Goal: Task Accomplishment & Management: Manage account settings

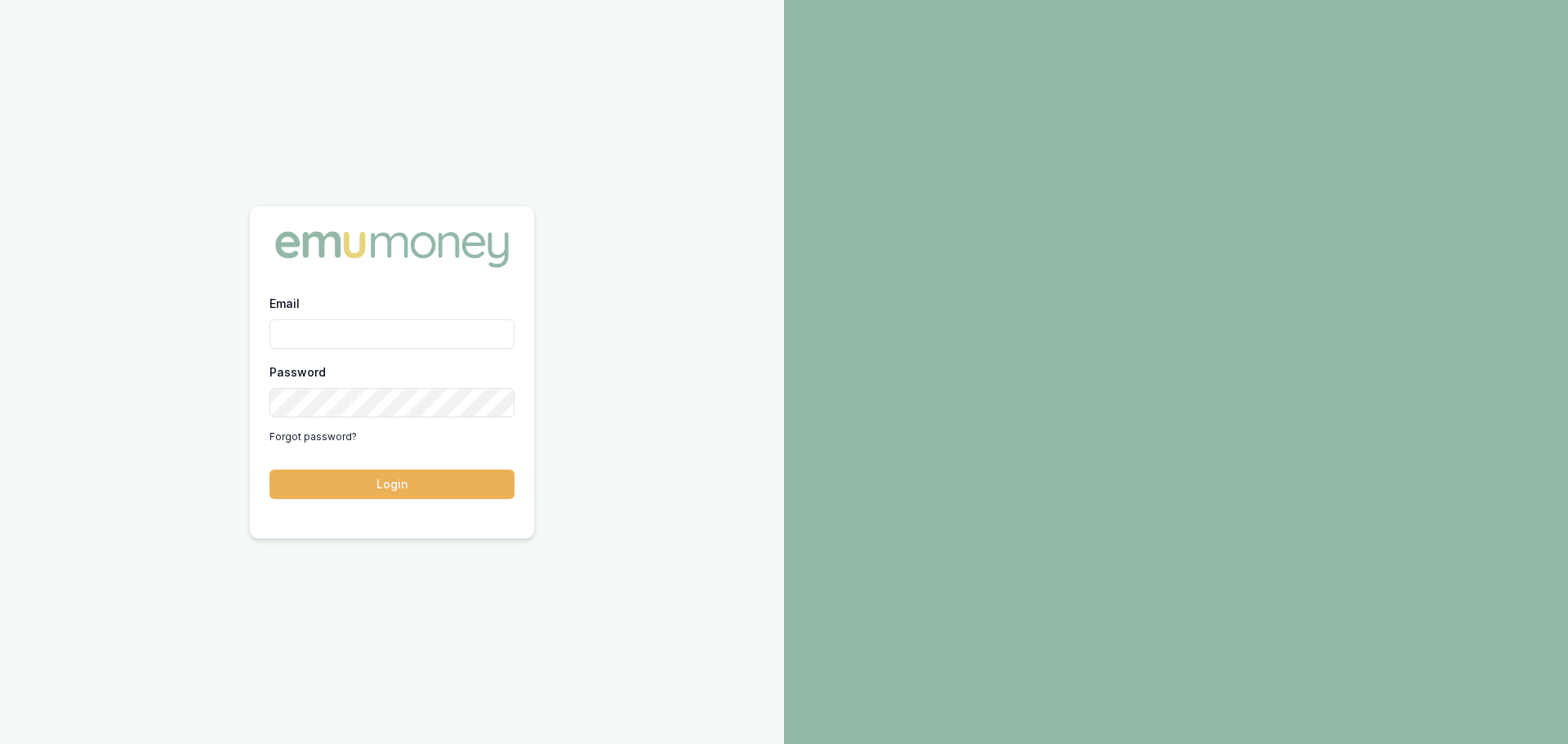
click at [1132, 43] on div at bounding box center [1176, 372] width 784 height 744
click at [308, 333] on input "Email" at bounding box center [392, 334] width 245 height 30
click at [269, 469] on button "Login" at bounding box center [392, 484] width 245 height 30
type input "brad.hearns@emumoney.com.au"
click at [435, 492] on button "Login" at bounding box center [392, 484] width 245 height 30
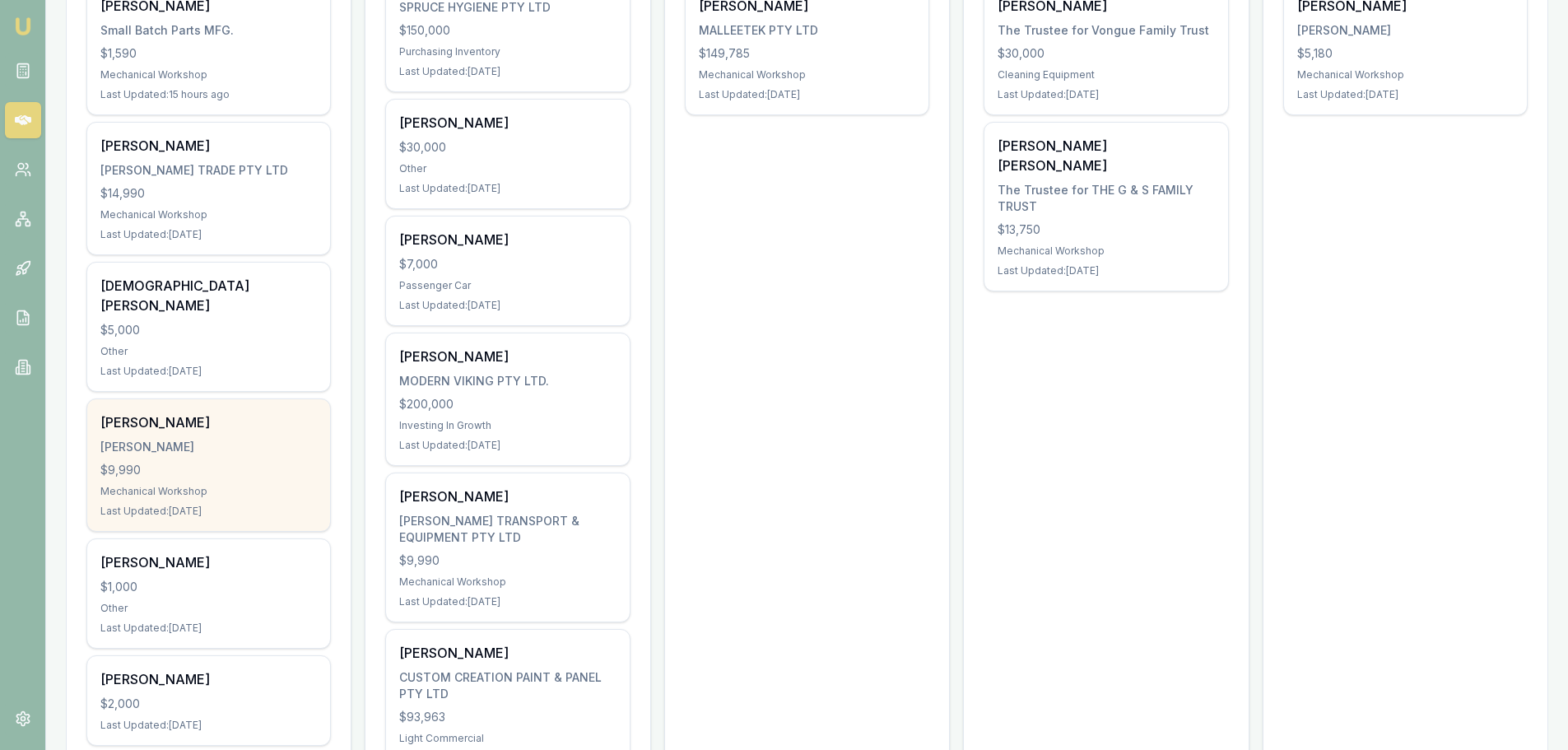
scroll to position [164, 0]
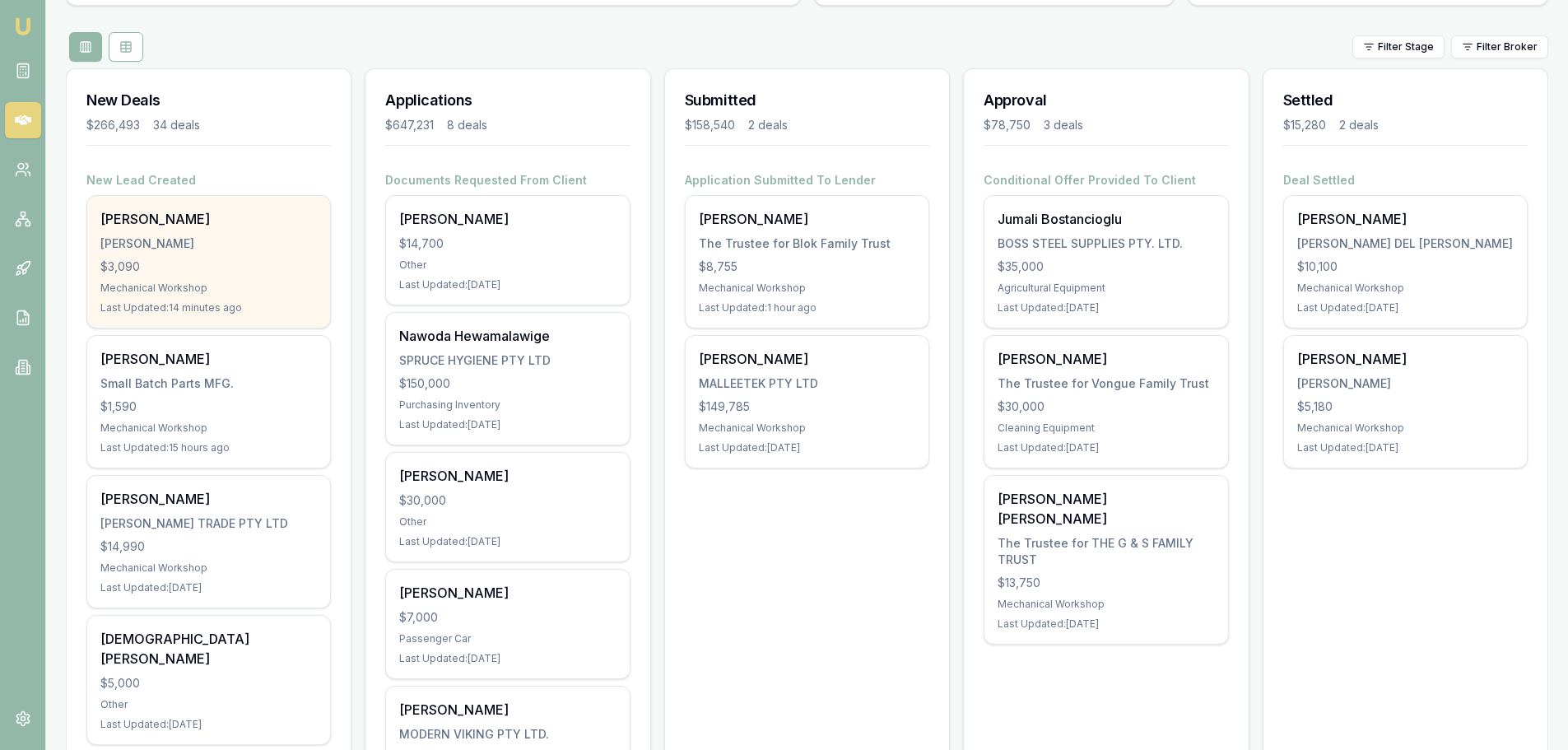
click at [166, 250] on div "PYNE, CHRISTOPHER" at bounding box center [208, 244] width 216 height 17
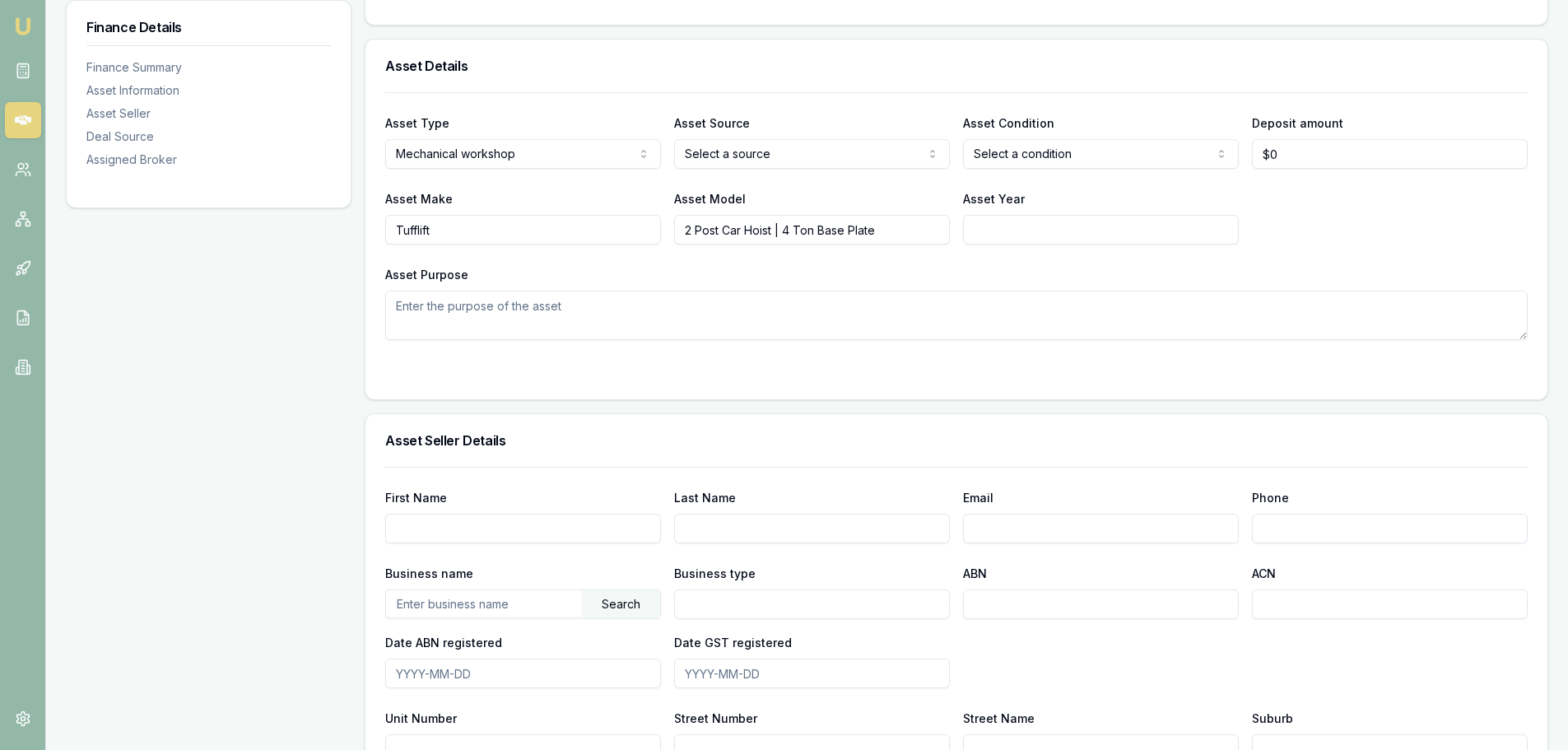
scroll to position [83, 0]
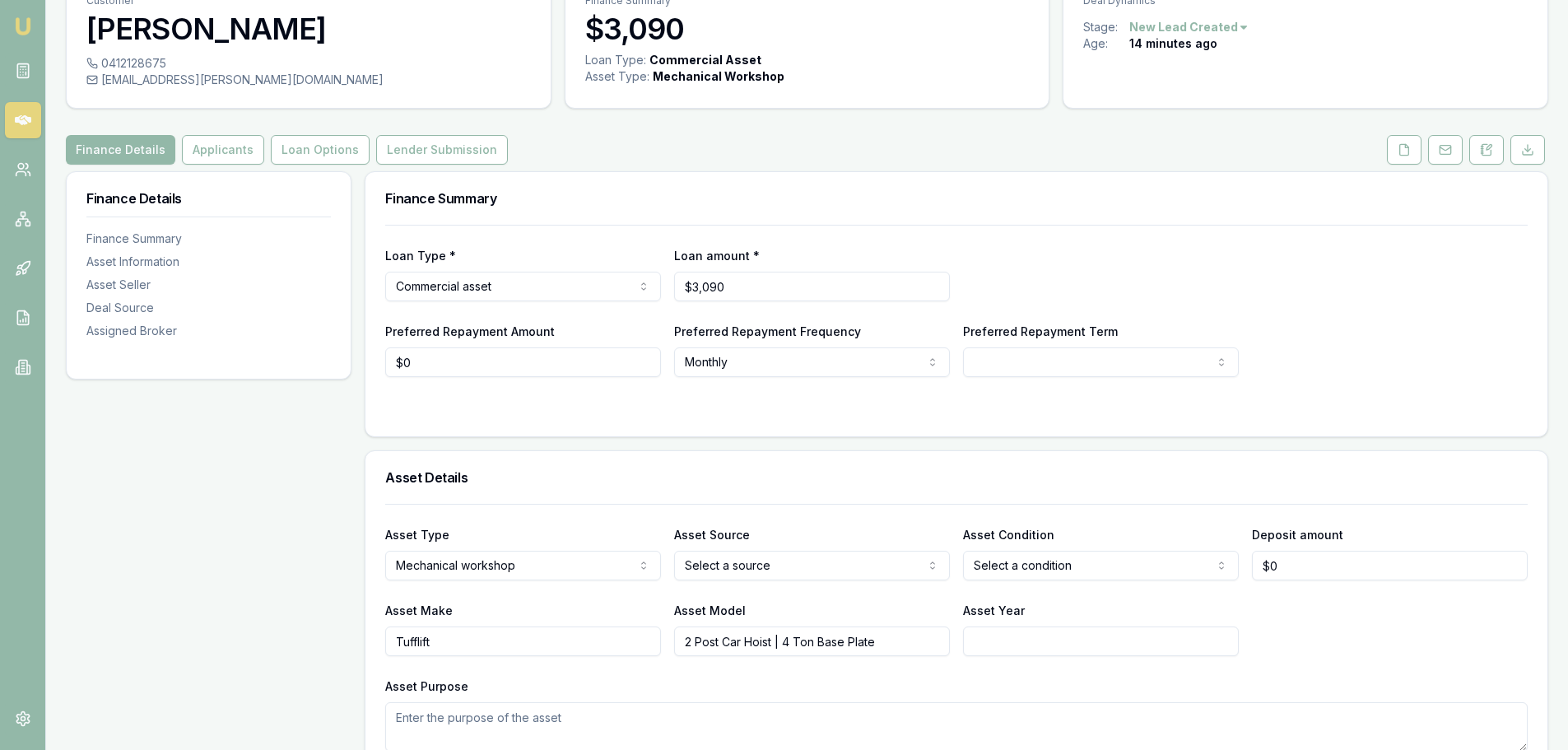
click at [19, 120] on icon at bounding box center [23, 120] width 17 height 17
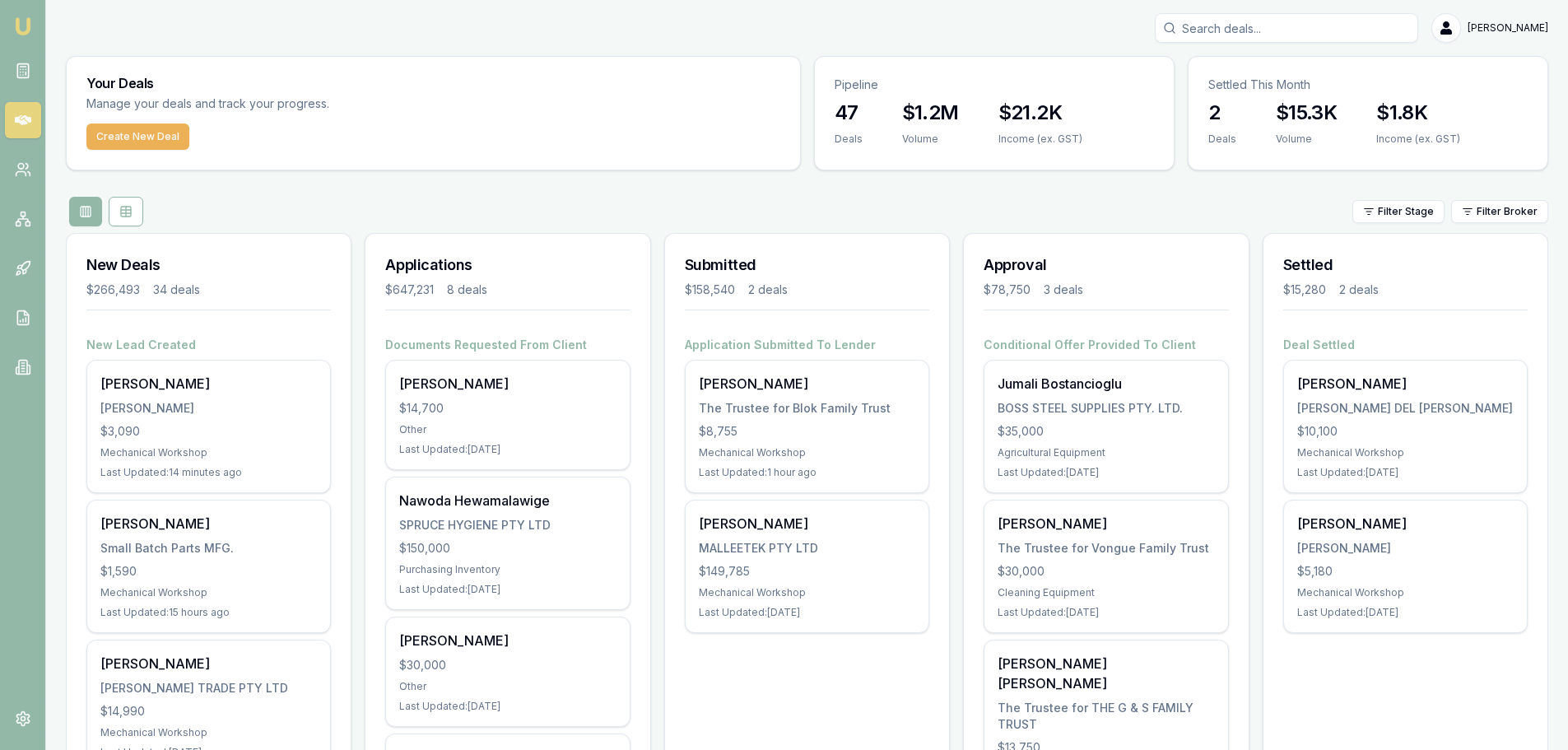
scroll to position [83, 0]
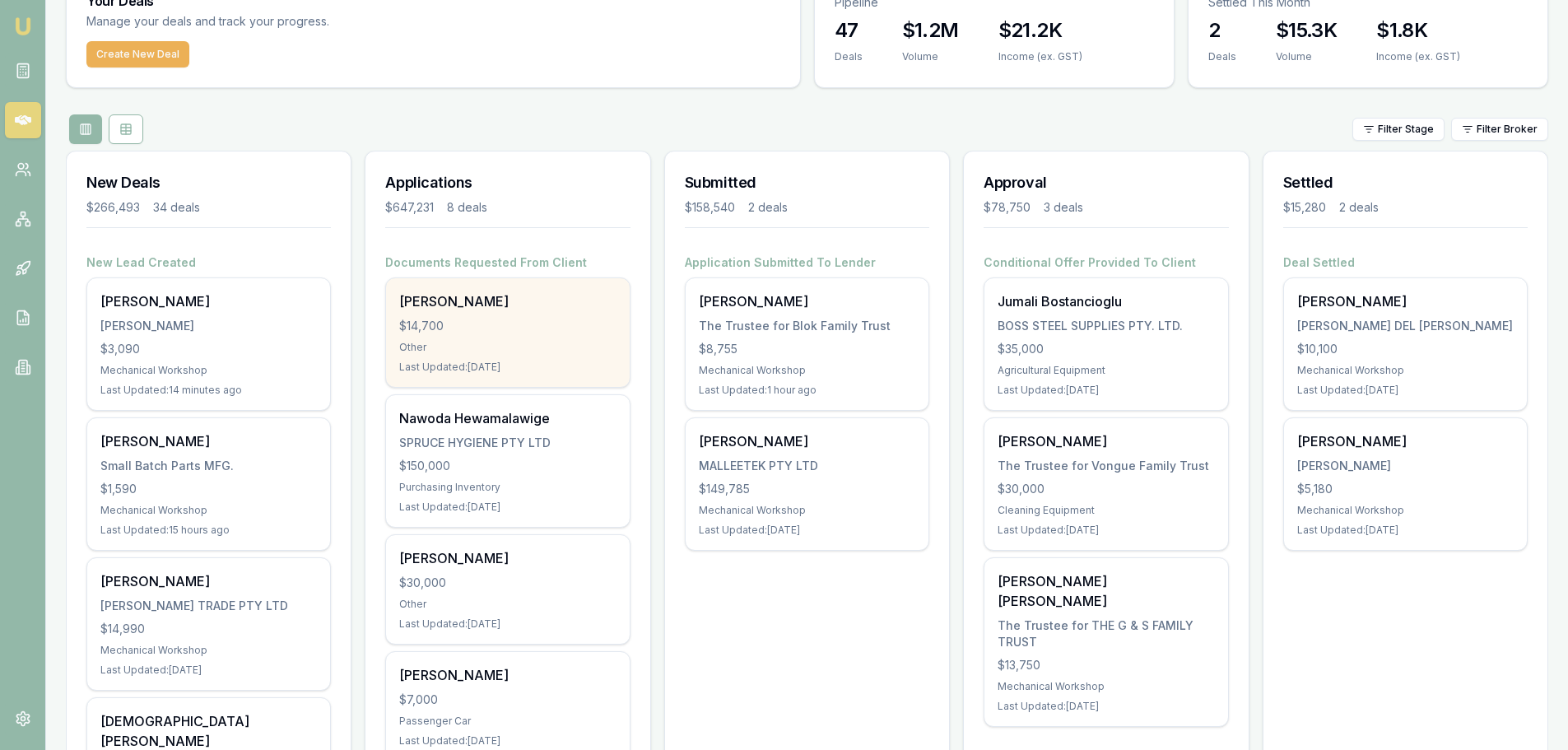
click at [513, 327] on div "$14,700" at bounding box center [507, 325] width 216 height 17
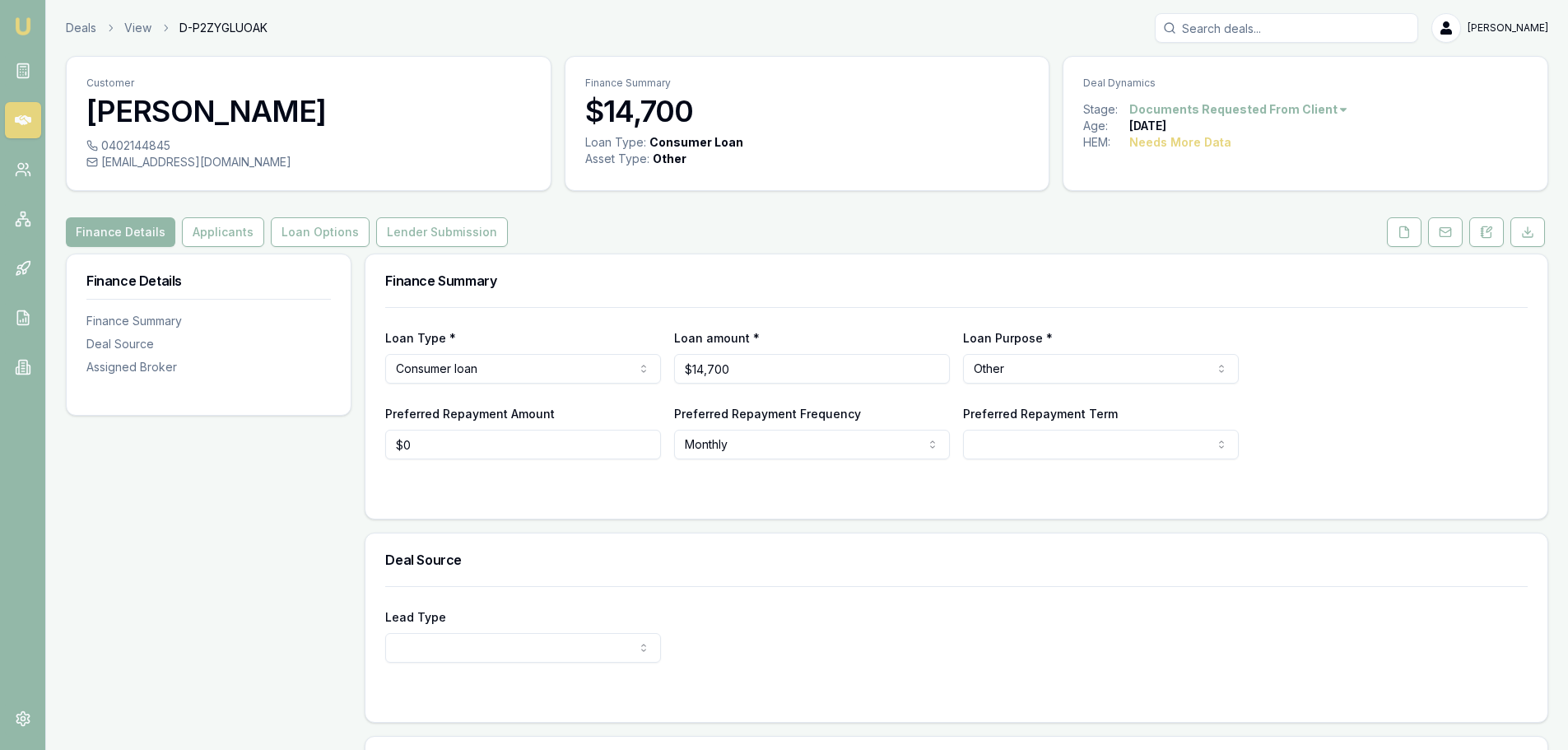
click at [627, 313] on div "Loan Type * Consumer loan Consumer loan Consumer asset Commercial loan Commerci…" at bounding box center [956, 382] width 1143 height 152
click at [220, 239] on button "Applicants" at bounding box center [223, 232] width 83 height 30
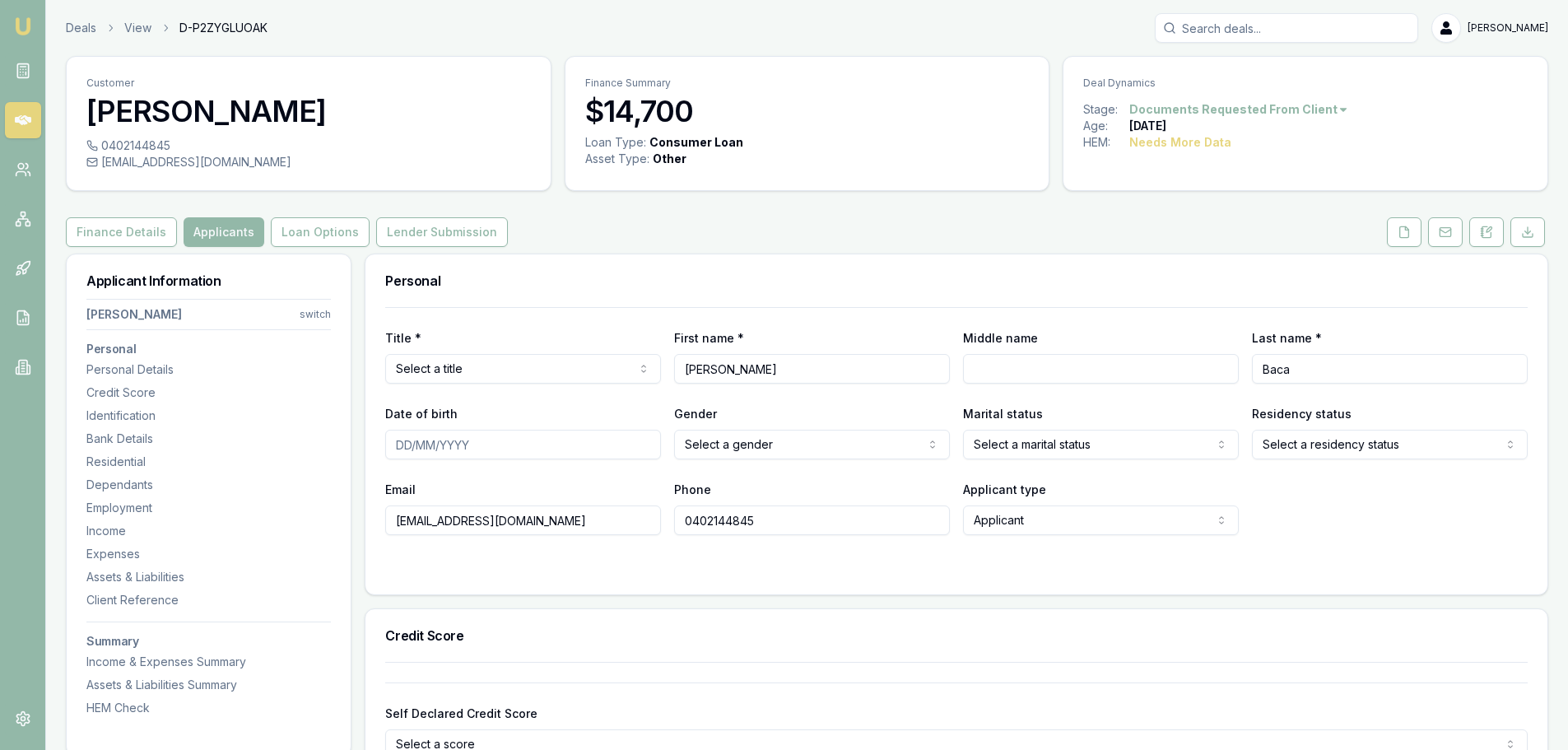
click at [988, 219] on div "Finance Details Applicants Loan Options Lender Submission" at bounding box center [807, 232] width 1483 height 30
click at [1128, 241] on div "Finance Details Applicants Loan Options Lender Submission" at bounding box center [807, 232] width 1483 height 30
